Goal: Task Accomplishment & Management: Manage account settings

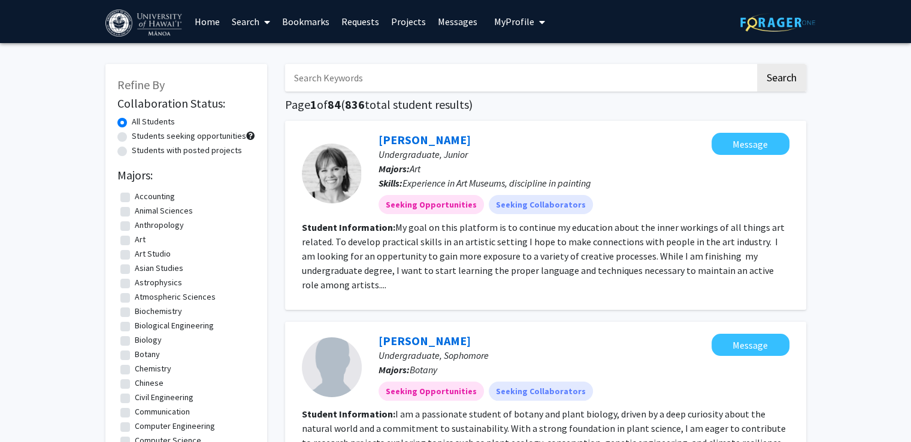
click at [500, 16] on span "My Profile" at bounding box center [514, 22] width 40 height 12
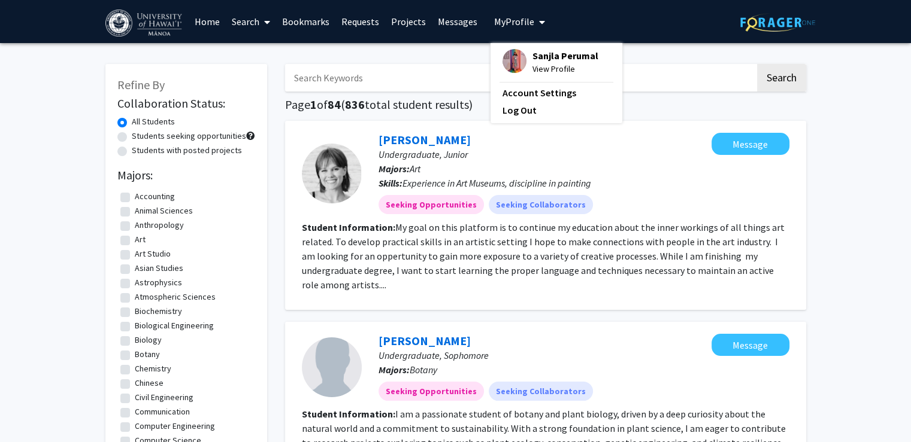
click at [536, 66] on span "View Profile" at bounding box center [565, 68] width 66 height 13
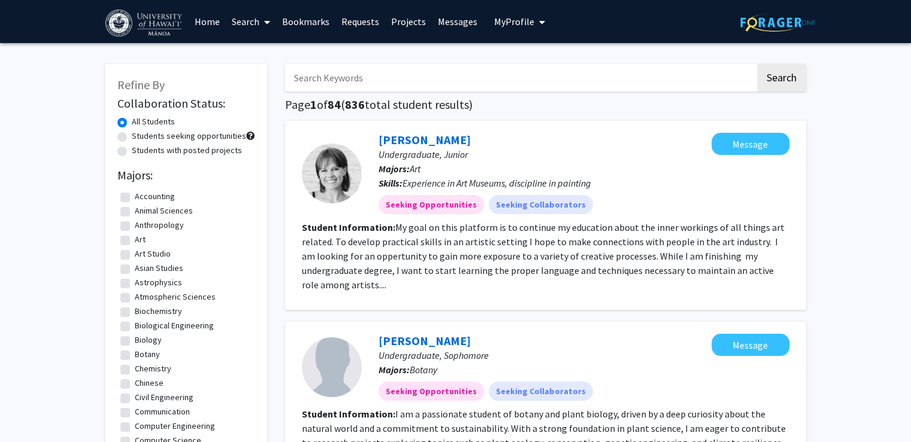
click at [520, 20] on span "My Profile" at bounding box center [514, 22] width 40 height 12
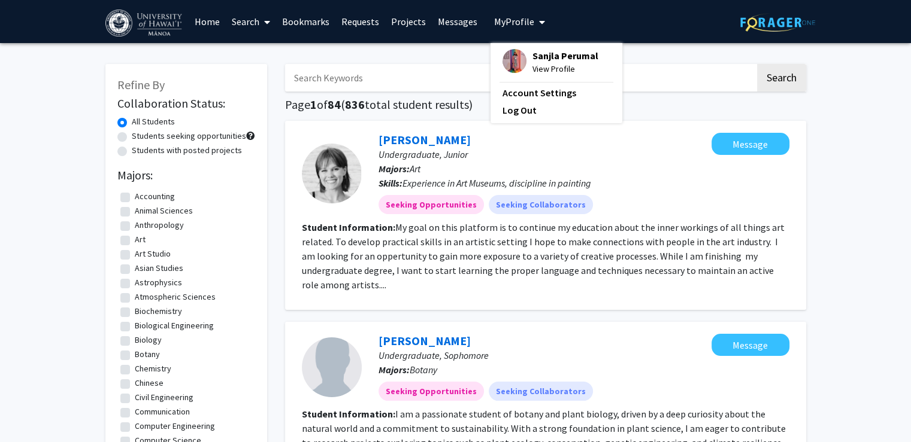
click at [541, 69] on span "View Profile" at bounding box center [565, 68] width 66 height 13
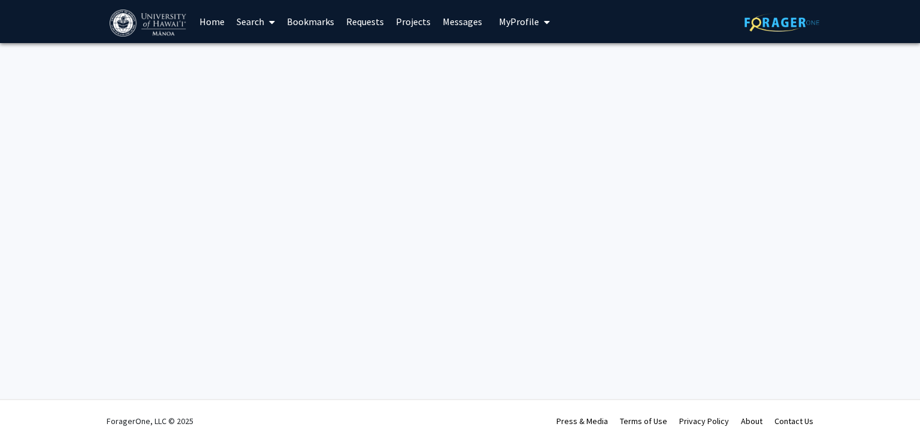
click at [196, 21] on link "Home" at bounding box center [211, 22] width 37 height 42
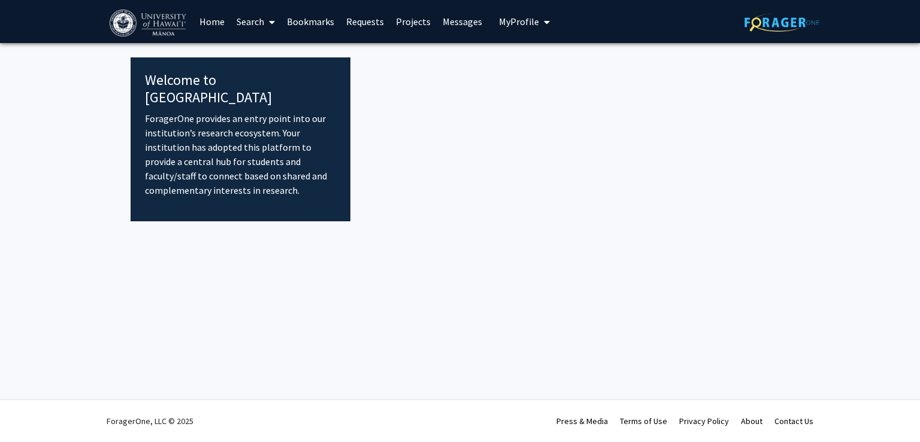
click at [266, 22] on span at bounding box center [269, 22] width 11 height 42
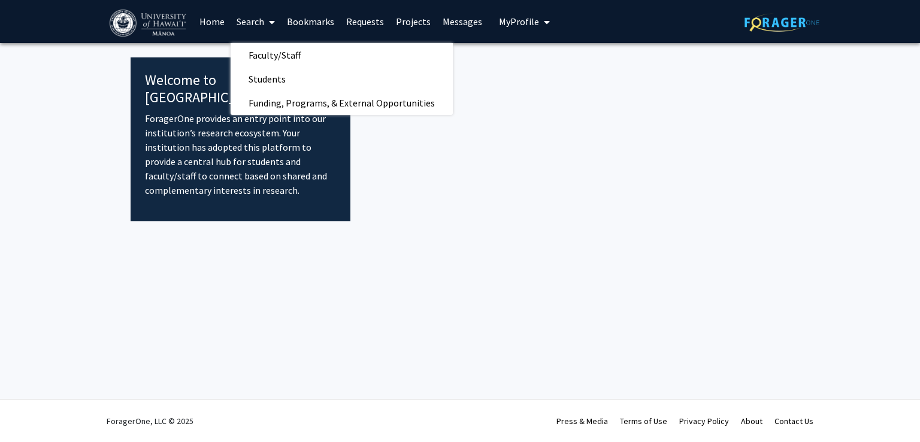
click at [275, 25] on icon at bounding box center [272, 22] width 6 height 10
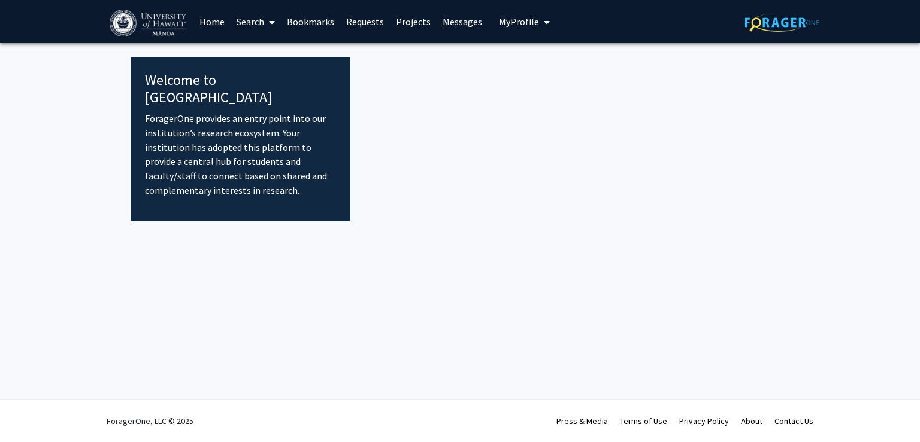
click at [354, 22] on link "Requests" at bounding box center [365, 22] width 50 height 42
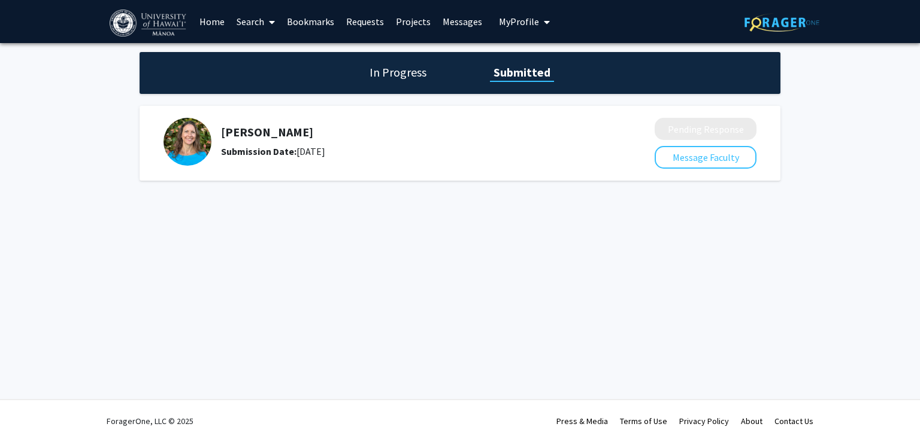
click at [370, 26] on link "Requests" at bounding box center [365, 22] width 50 height 42
click at [413, 69] on h1 "In Progress" at bounding box center [398, 72] width 64 height 17
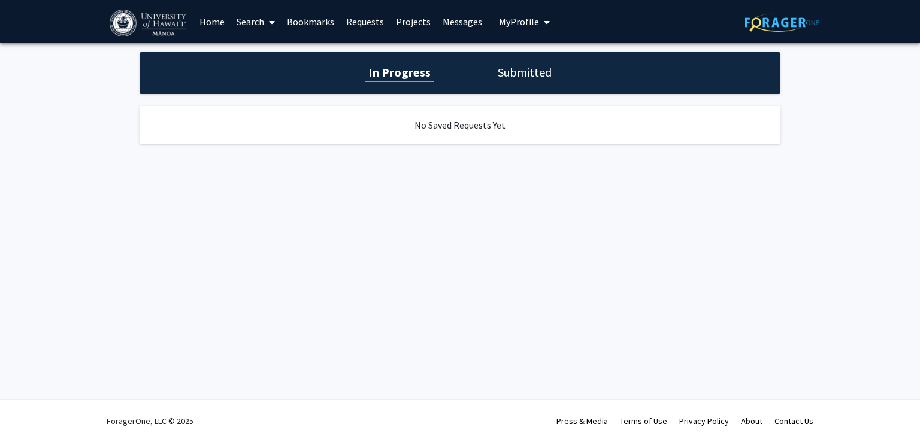
click at [357, 21] on link "Requests" at bounding box center [365, 22] width 50 height 42
click at [407, 22] on link "Projects" at bounding box center [413, 22] width 47 height 42
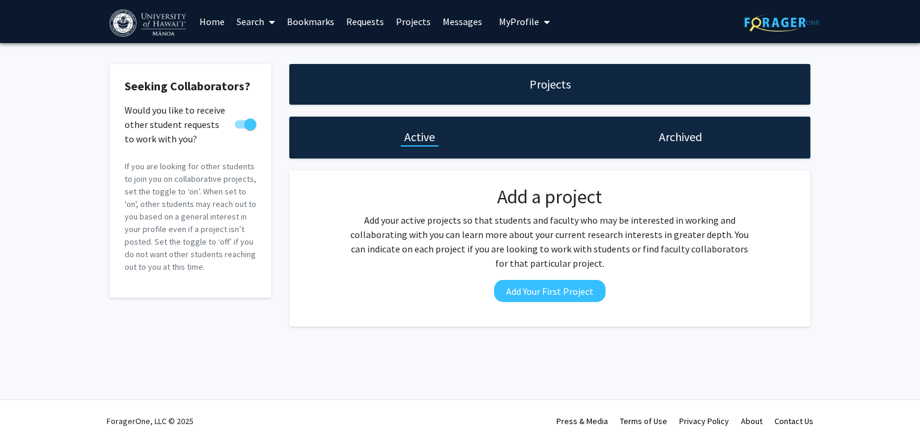
click at [409, 21] on link "Projects" at bounding box center [413, 22] width 47 height 42
click at [447, 22] on link "Messages" at bounding box center [461, 22] width 51 height 42
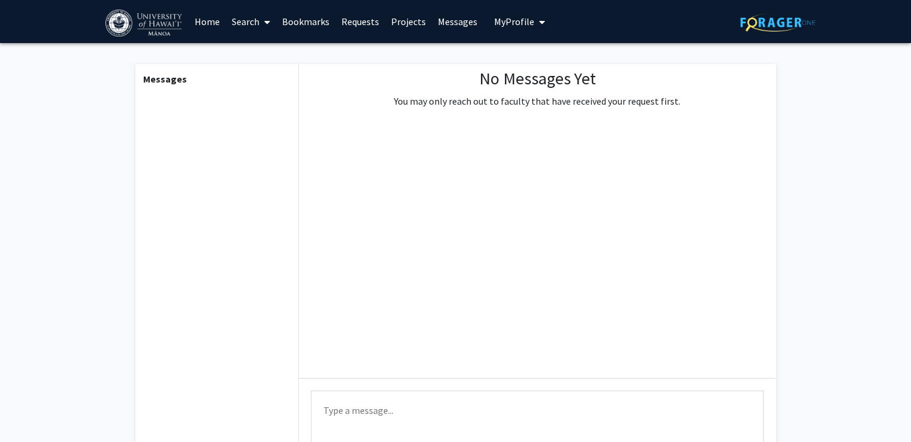
click at [510, 26] on span "My Profile" at bounding box center [514, 22] width 40 height 12
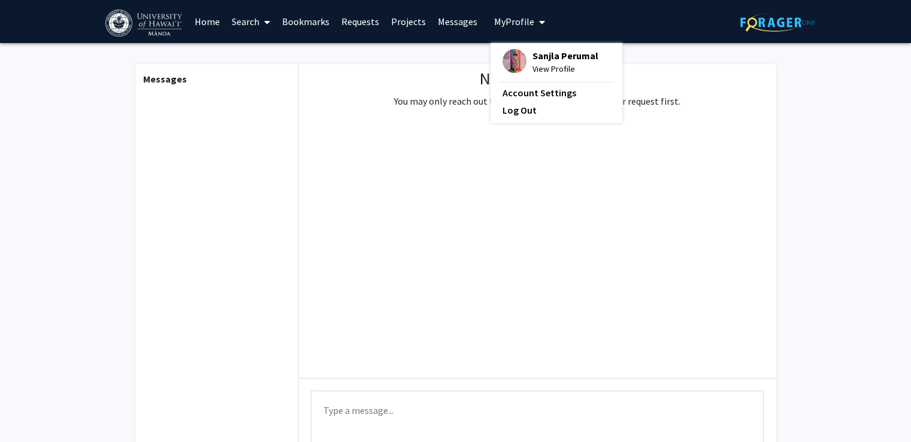
click at [536, 71] on span "View Profile" at bounding box center [565, 68] width 66 height 13
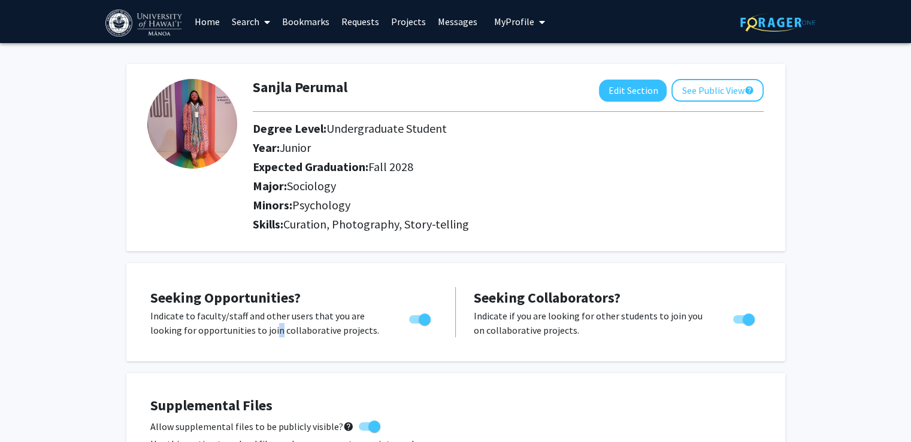
drag, startPoint x: 504, startPoint y: 368, endPoint x: 271, endPoint y: 357, distance: 233.1
click at [271, 358] on div "Seeking Opportunities? Indicate to faculty/staff and other users that you are l…" at bounding box center [455, 312] width 659 height 98
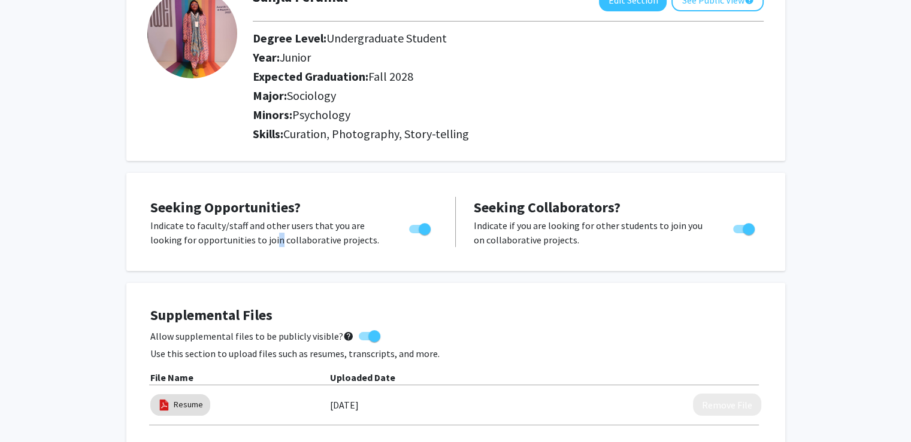
scroll to position [240, 0]
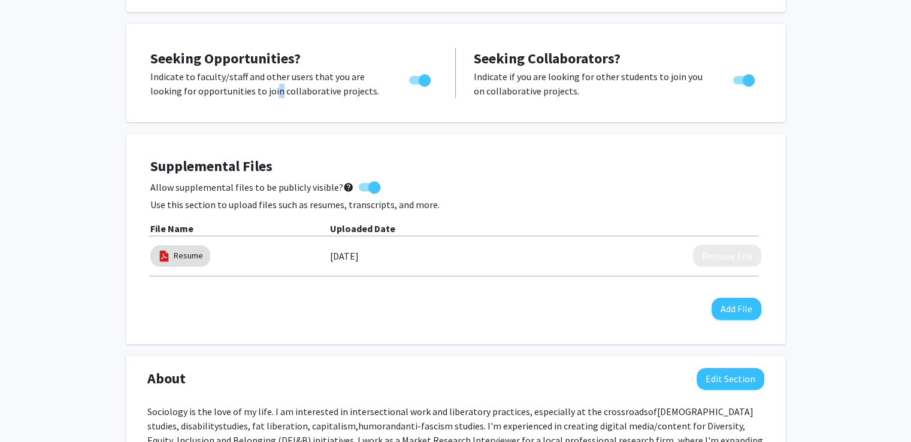
drag, startPoint x: 331, startPoint y: 252, endPoint x: 388, endPoint y: 252, distance: 56.9
click at [388, 252] on div "Resume [DATE] Remove File" at bounding box center [455, 256] width 611 height 28
click at [388, 252] on div "[DATE]" at bounding box center [464, 256] width 268 height 20
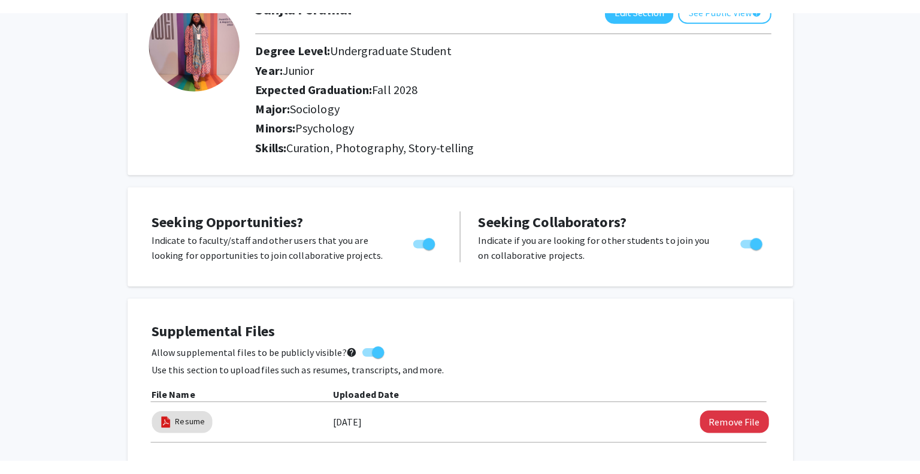
scroll to position [0, 0]
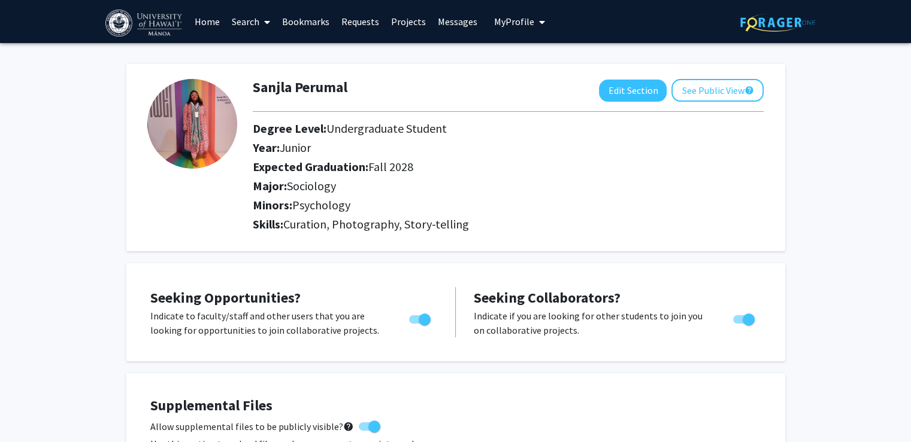
click at [511, 17] on span "My Profile" at bounding box center [514, 22] width 40 height 12
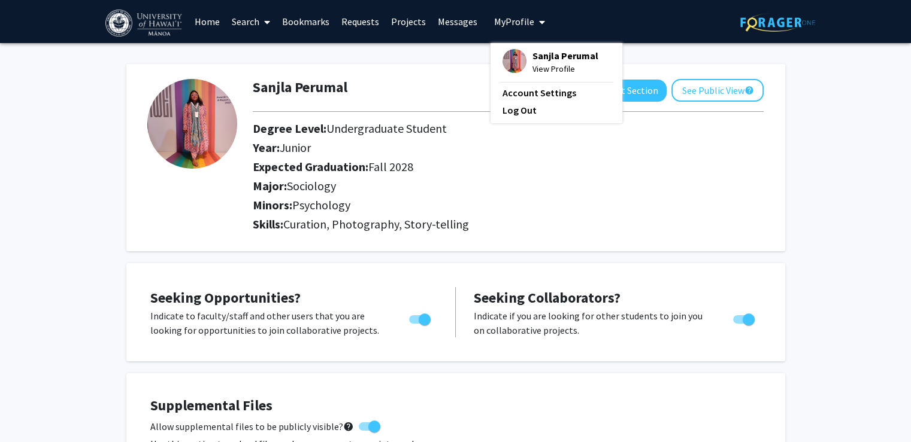
click at [510, 26] on span "My Profile" at bounding box center [514, 22] width 40 height 12
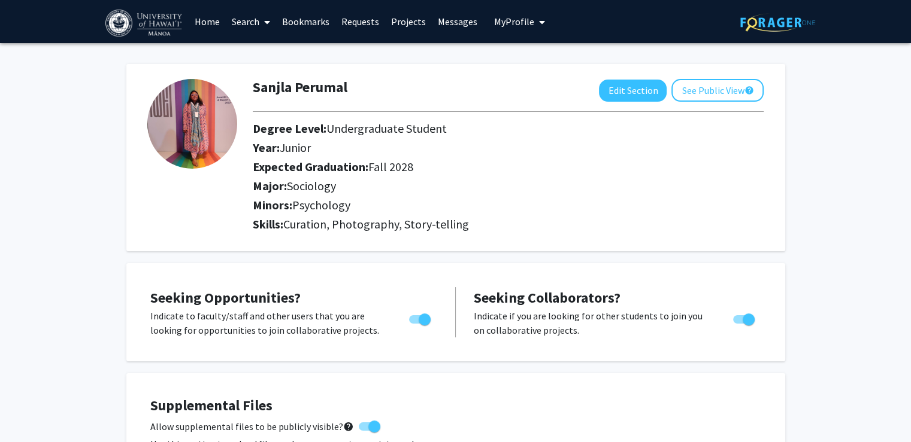
click at [450, 26] on link "Messages" at bounding box center [457, 22] width 51 height 42
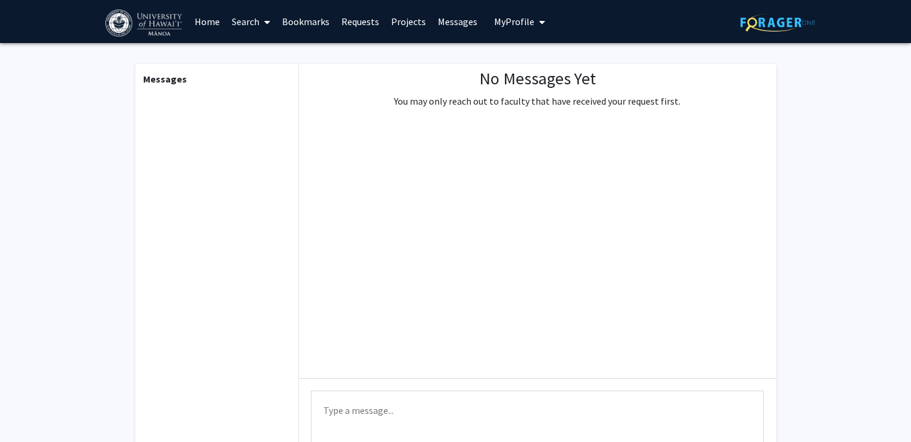
click at [420, 26] on link "Projects" at bounding box center [408, 22] width 47 height 42
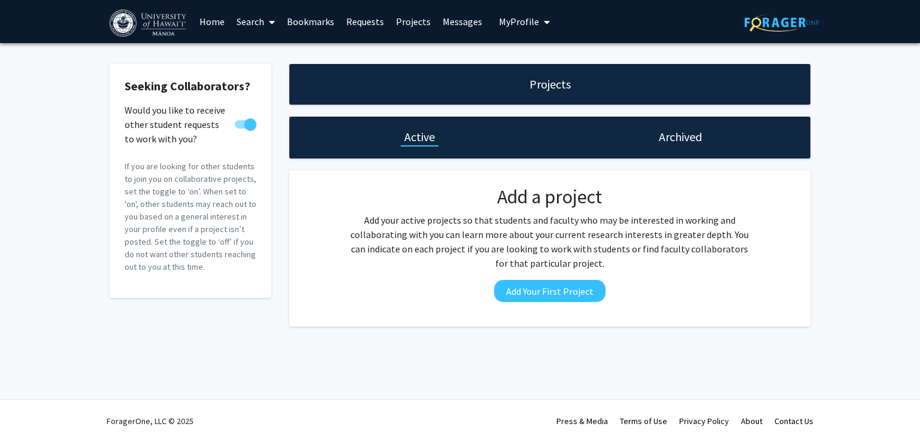
click at [375, 23] on link "Requests" at bounding box center [365, 22] width 50 height 42
